Goal: Task Accomplishment & Management: Complete application form

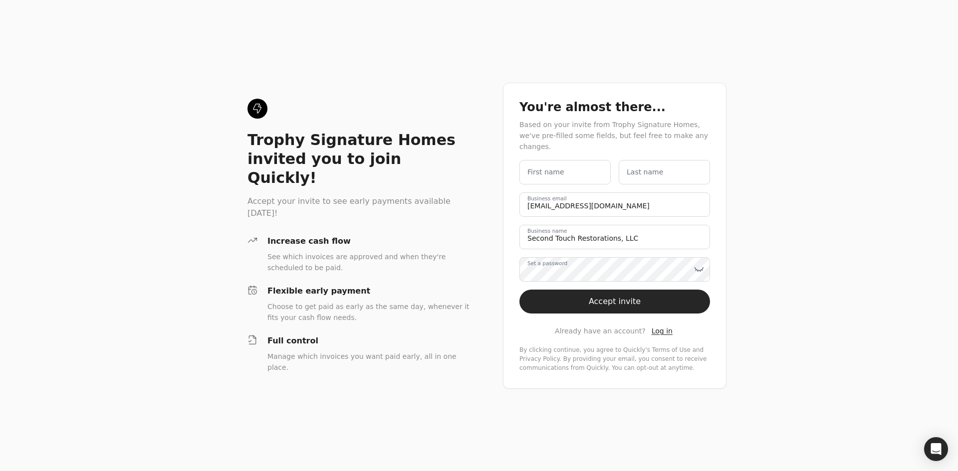
click at [555, 167] on label "First name" at bounding box center [545, 172] width 37 height 10
click at [555, 167] on name "First name" at bounding box center [564, 172] width 91 height 24
type name "Amber"
type name "[PERSON_NAME]"
click at [700, 264] on icon at bounding box center [699, 269] width 10 height 10
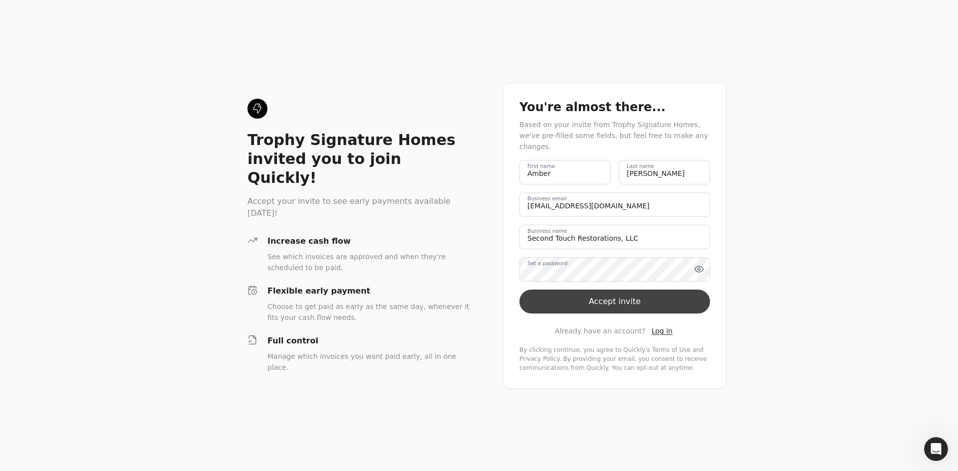
click at [621, 300] on button "Accept invite" at bounding box center [614, 302] width 191 height 24
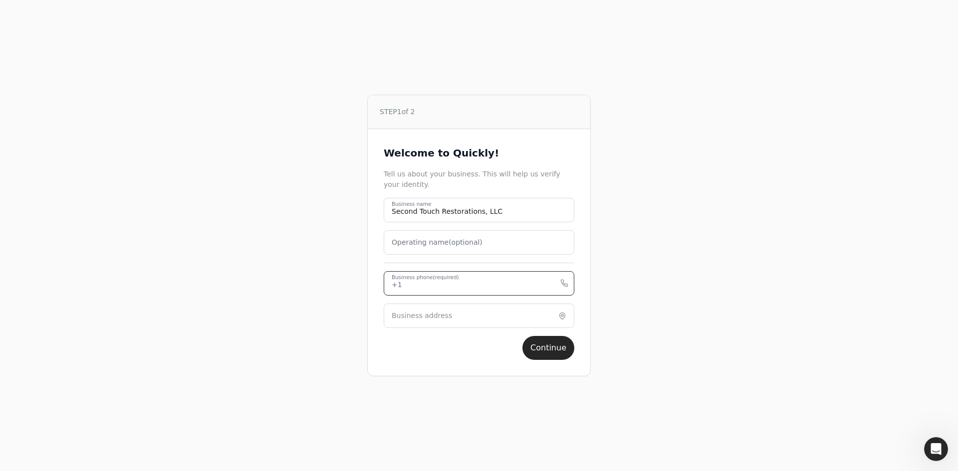
click at [487, 286] on phone "Business phone (required)" at bounding box center [479, 283] width 191 height 24
type phone "9724165224"
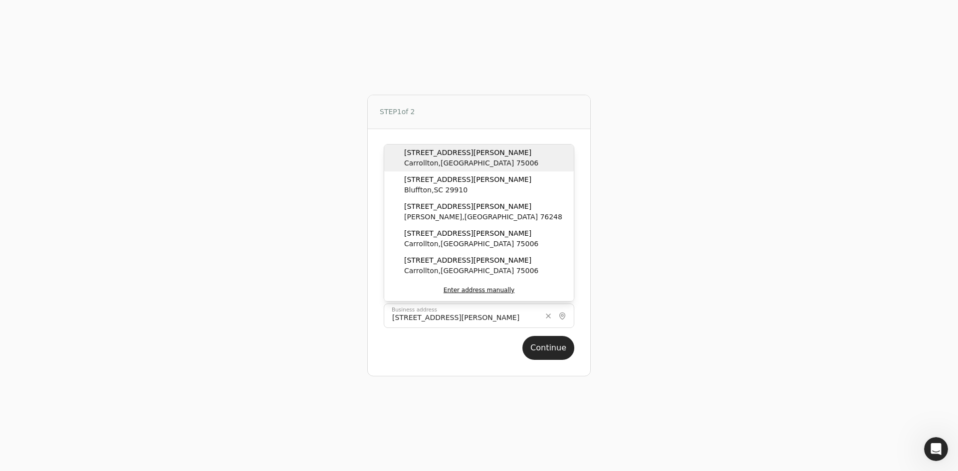
click at [431, 154] on span "[STREET_ADDRESS][PERSON_NAME]" at bounding box center [471, 153] width 134 height 10
type input "[STREET_ADDRESS][PERSON_NAME]"
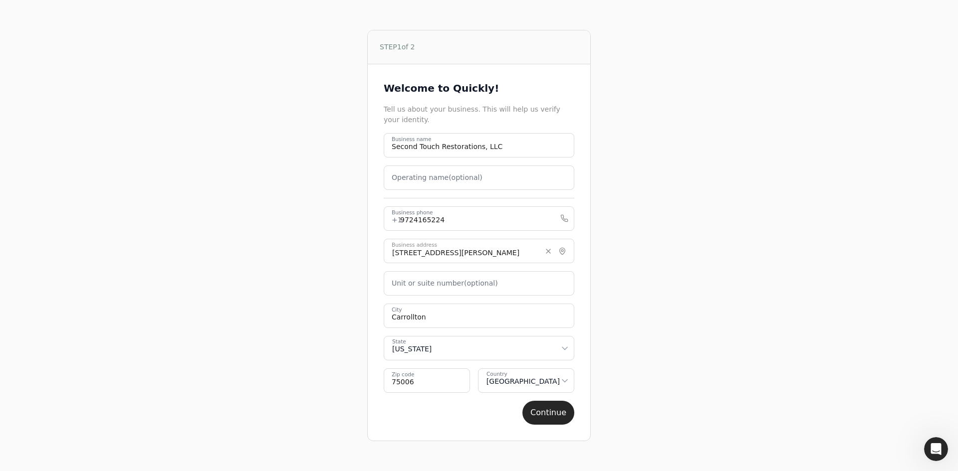
click at [471, 282] on label "Unit or suite number (optional)" at bounding box center [445, 283] width 106 height 10
click at [471, 282] on number "Unit or suite number (optional)" at bounding box center [479, 283] width 191 height 24
type number "STE 160"
type input "[STREET_ADDRESS][PERSON_NAME]"
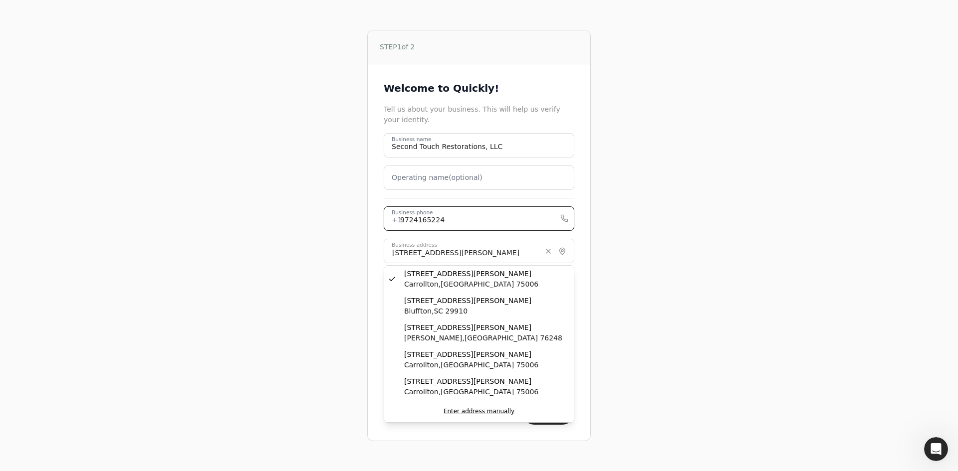
click at [470, 219] on phone "9724165224" at bounding box center [479, 218] width 191 height 24
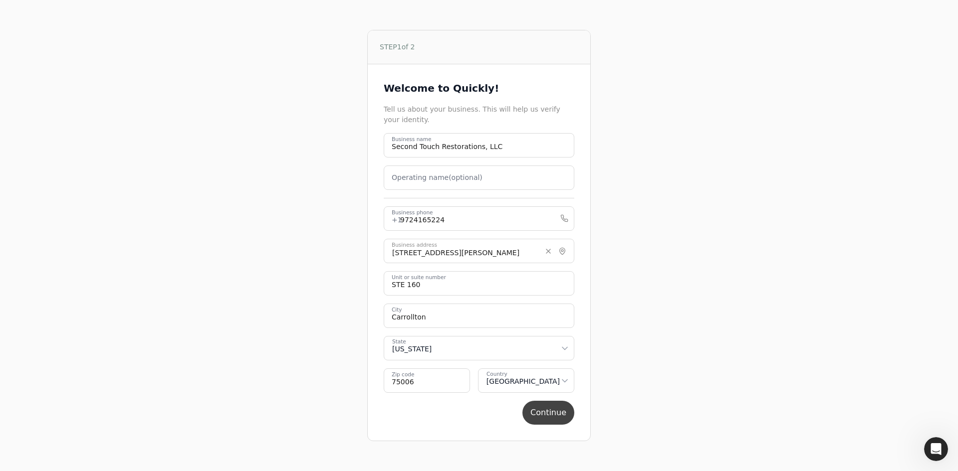
click at [544, 413] on button "Continue" at bounding box center [548, 413] width 52 height 24
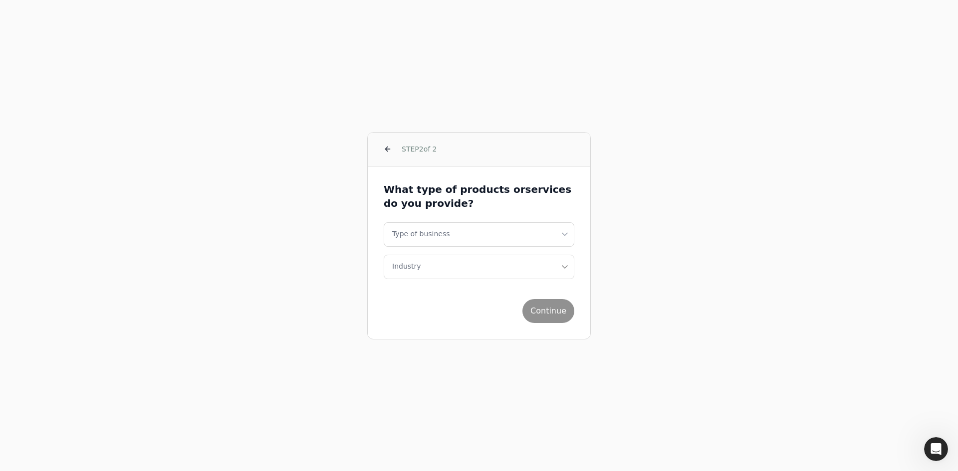
click at [438, 238] on html "STEP 2 of 2 What type of products or services do you provide? Type of business …" at bounding box center [479, 235] width 958 height 471
click at [437, 237] on html "STEP 2 of 2 What type of products or services do you provide? Type of business …" at bounding box center [479, 235] width 958 height 471
select select "sole-proprietor"
click at [443, 270] on button "Industry" at bounding box center [479, 267] width 191 height 24
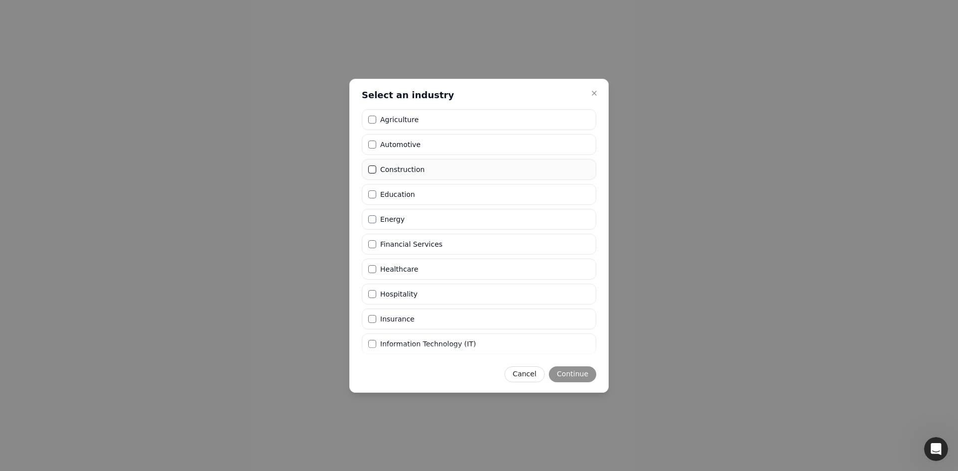
click at [376, 169] on button "Construction" at bounding box center [372, 170] width 8 height 8
click at [572, 371] on button "Continue" at bounding box center [572, 375] width 47 height 16
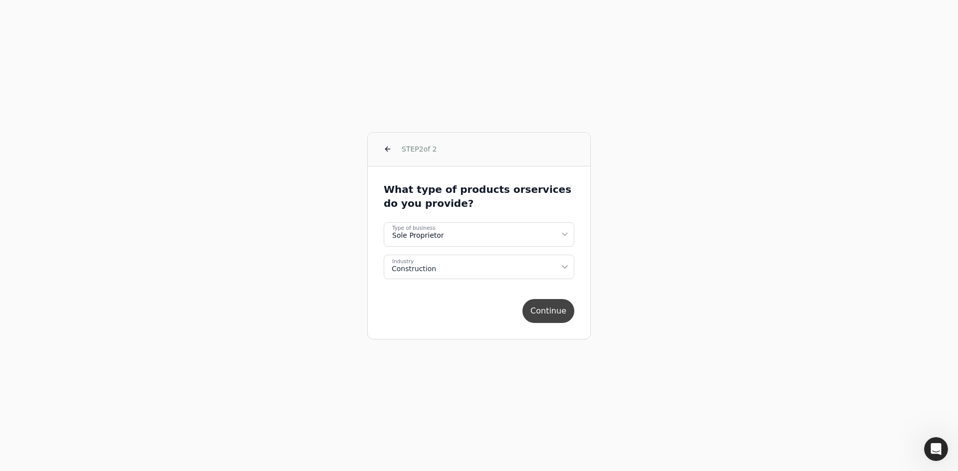
click at [542, 310] on button "Continue" at bounding box center [548, 311] width 52 height 24
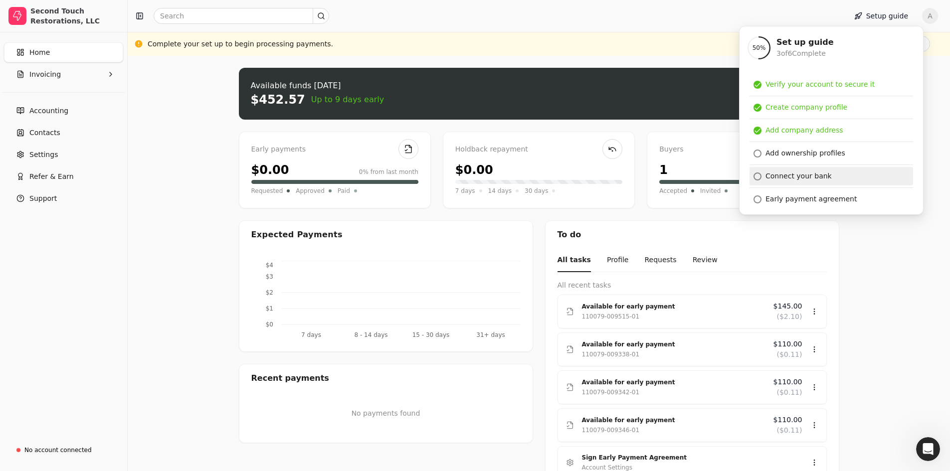
click at [793, 177] on div "Connect your bank" at bounding box center [799, 176] width 66 height 10
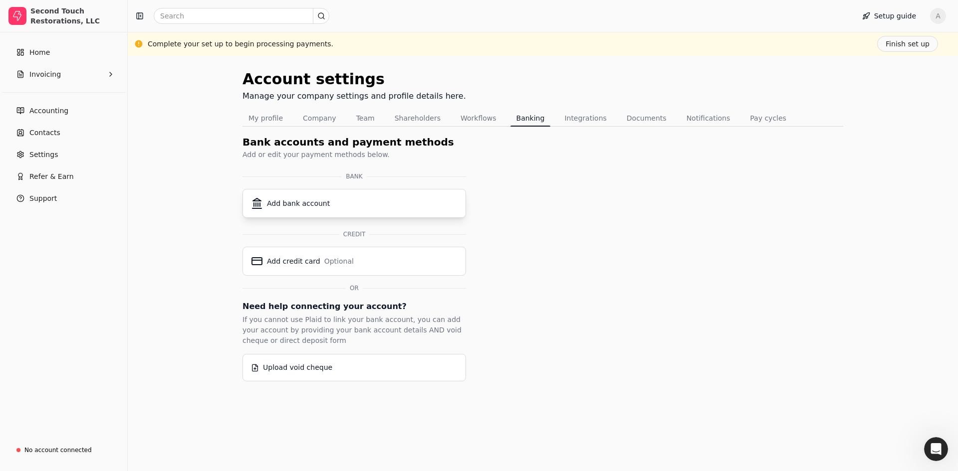
click at [326, 204] on div "Add bank account" at bounding box center [354, 204] width 206 height 12
click at [292, 206] on div "Add bank account" at bounding box center [298, 204] width 63 height 10
click at [294, 201] on div "Add bank account" at bounding box center [298, 204] width 63 height 10
click at [45, 73] on span "Invoicing" at bounding box center [44, 74] width 31 height 10
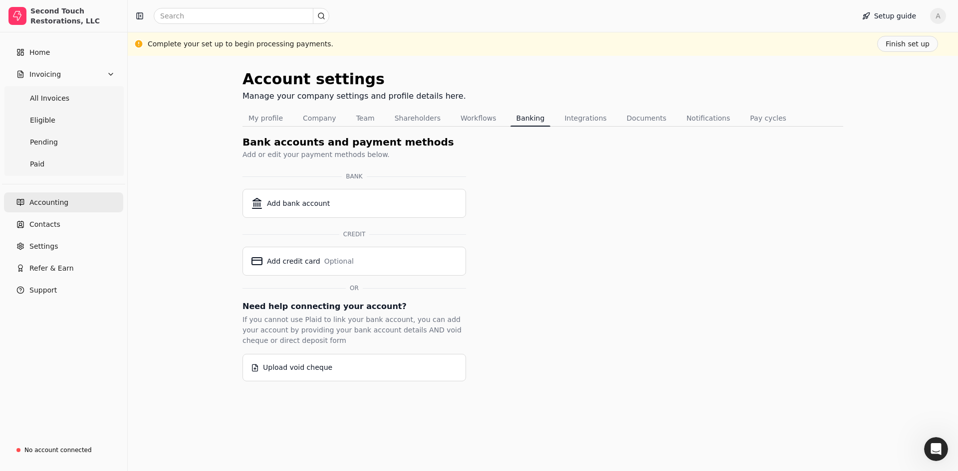
click at [57, 205] on span "Accounting" at bounding box center [48, 203] width 39 height 10
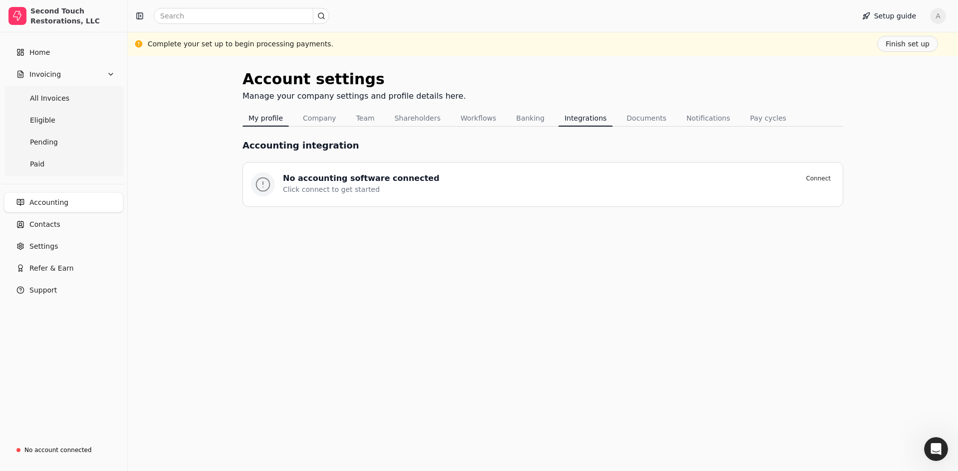
click at [266, 121] on button "My profile" at bounding box center [265, 118] width 46 height 16
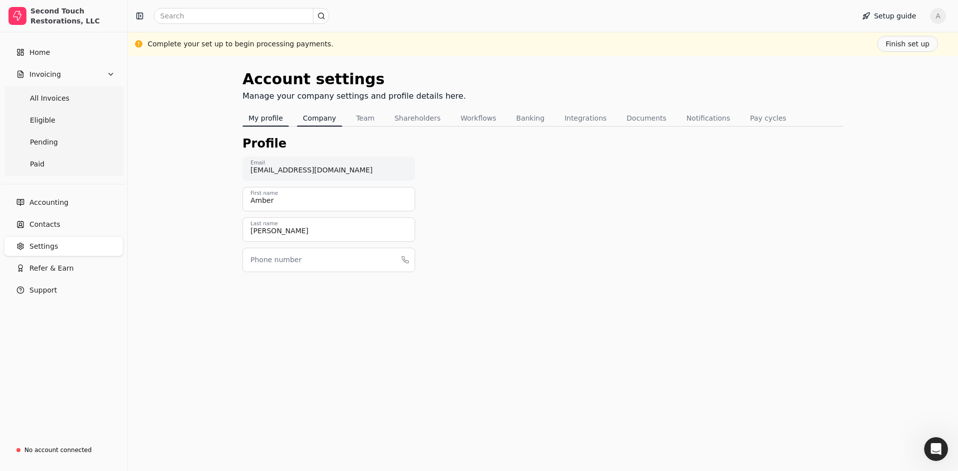
click at [316, 117] on button "Company" at bounding box center [319, 118] width 45 height 16
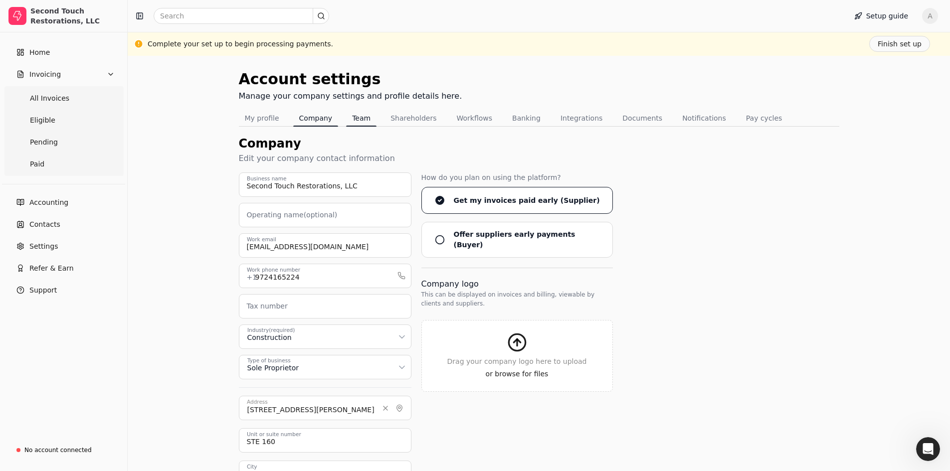
click at [351, 119] on button "Team" at bounding box center [361, 118] width 30 height 16
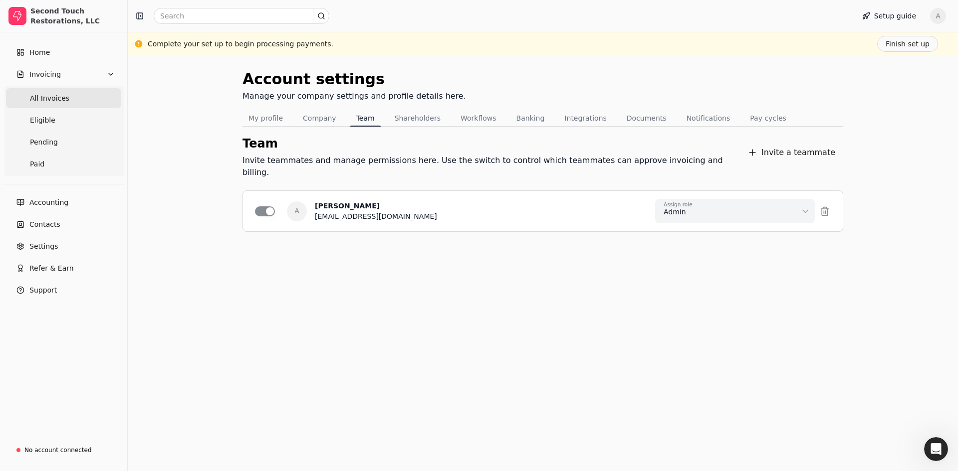
click at [57, 99] on span "All Invoices" at bounding box center [49, 98] width 39 height 10
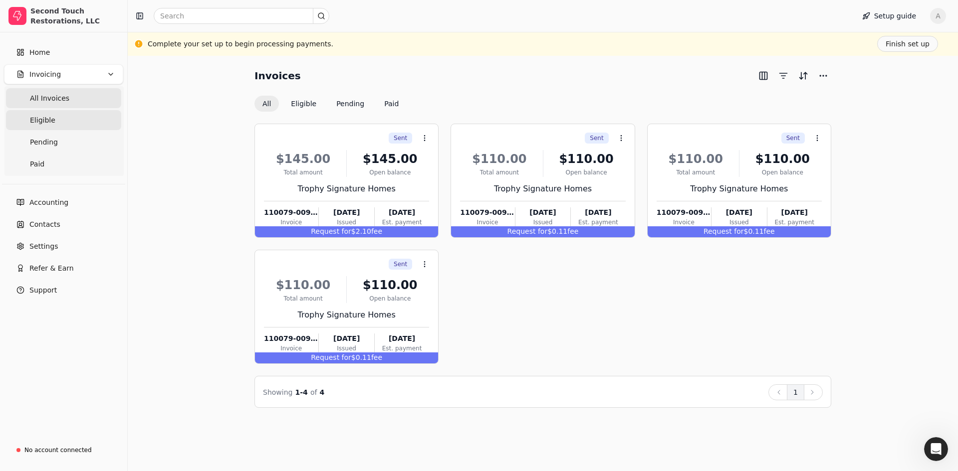
click at [50, 118] on span "Eligible" at bounding box center [42, 120] width 25 height 10
click at [43, 166] on span "Paid" at bounding box center [37, 164] width 14 height 10
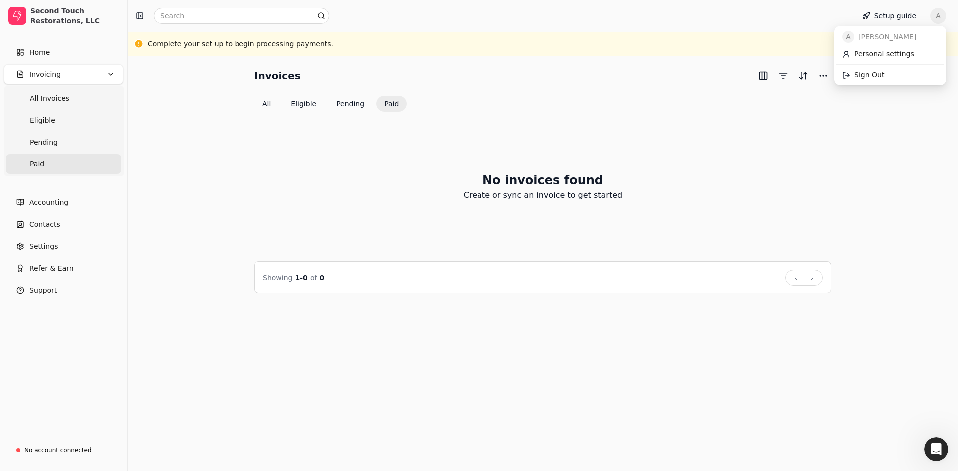
click at [936, 19] on span "A" at bounding box center [938, 16] width 16 height 16
click at [871, 74] on span "Sign Out" at bounding box center [869, 75] width 30 height 10
